Goal: Task Accomplishment & Management: Manage account settings

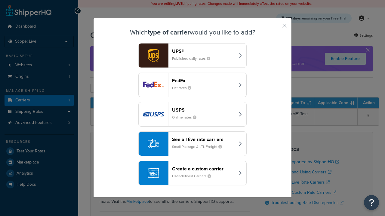
scroll to position [29, 0]
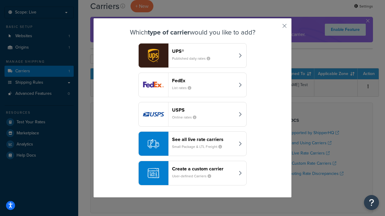
click at [203, 81] on header "FedEx" at bounding box center [203, 81] width 63 height 6
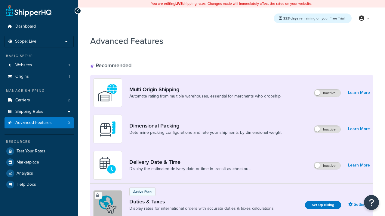
scroll to position [195, 0]
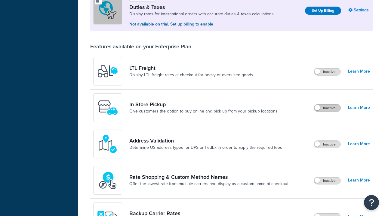
scroll to position [0, 0]
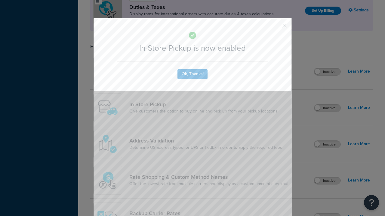
click at [275, 28] on button "button" at bounding box center [276, 28] width 2 height 2
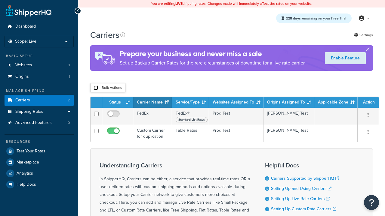
click at [96, 89] on input "checkbox" at bounding box center [95, 88] width 5 height 5
checkbox input "true"
click at [0, 0] on button "Delete" at bounding box center [0, 0] width 0 height 0
